Goal: Task Accomplishment & Management: Use online tool/utility

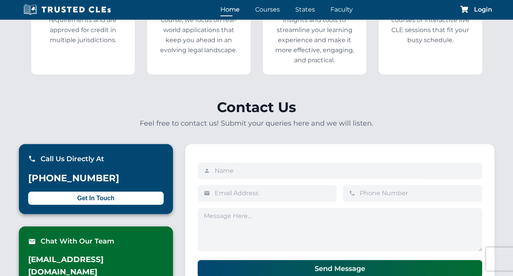
scroll to position [1854, 0]
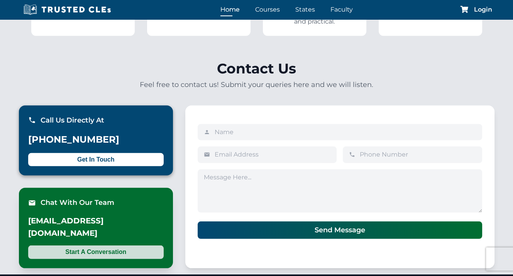
click at [97, 245] on button "Start A Conversation" at bounding box center [96, 251] width 136 height 13
click at [85, 245] on button "Start A Conversation" at bounding box center [96, 251] width 136 height 13
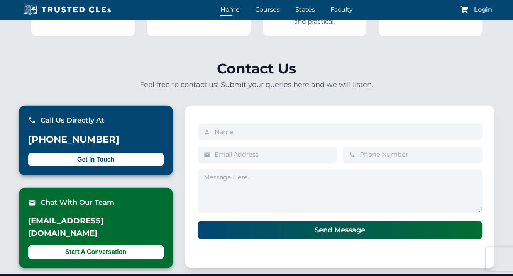
click at [485, 8] on span "Login" at bounding box center [483, 10] width 18 height 6
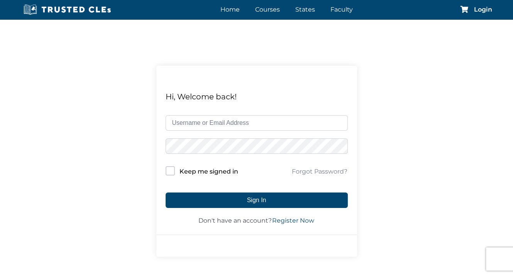
click at [200, 124] on input "text" at bounding box center [257, 122] width 182 height 15
type input "msuardi@aol.com"
click at [186, 137] on form "msuardi@aol.com Keep me signed in Forgot Password? Sign In Don't have an accoun…" at bounding box center [257, 170] width 182 height 110
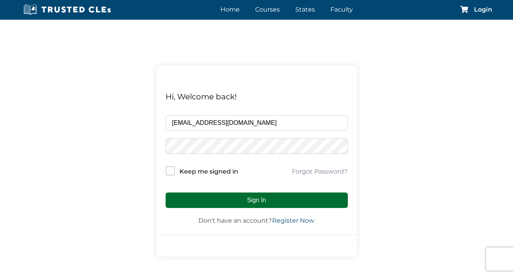
click at [229, 200] on button "Sign In" at bounding box center [257, 199] width 182 height 15
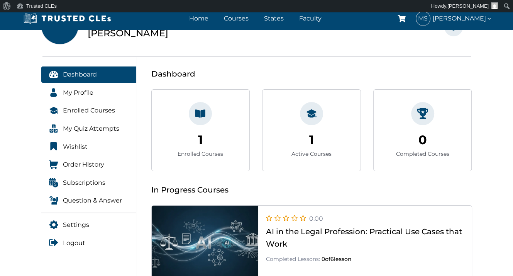
scroll to position [116, 0]
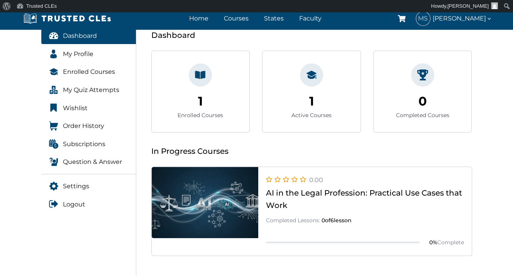
click at [314, 255] on link at bounding box center [312, 255] width 320 height 0
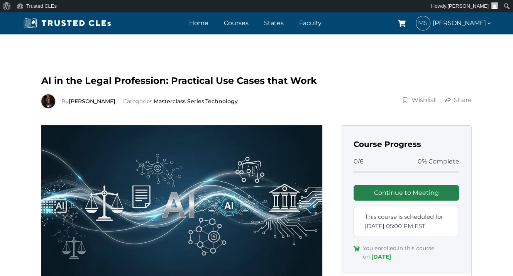
click at [378, 192] on link "Continue to Meeting" at bounding box center [407, 192] width 106 height 15
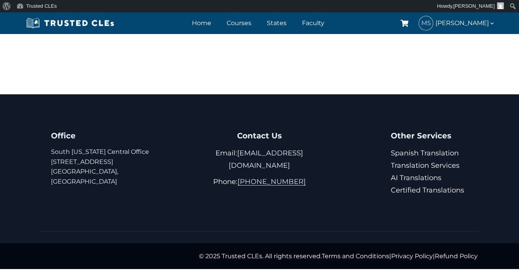
click at [259, 177] on link "[PHONE_NUMBER]" at bounding box center [272, 181] width 68 height 8
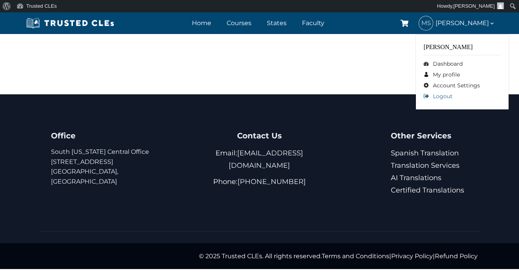
click at [442, 95] on link "Logout" at bounding box center [462, 96] width 77 height 11
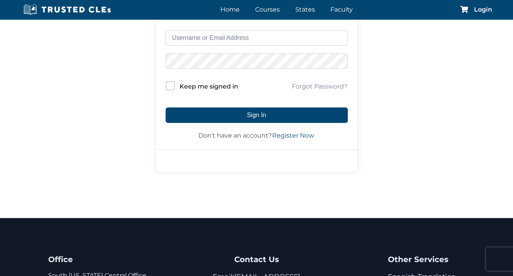
scroll to position [232, 0]
